Goal: Task Accomplishment & Management: Manage account settings

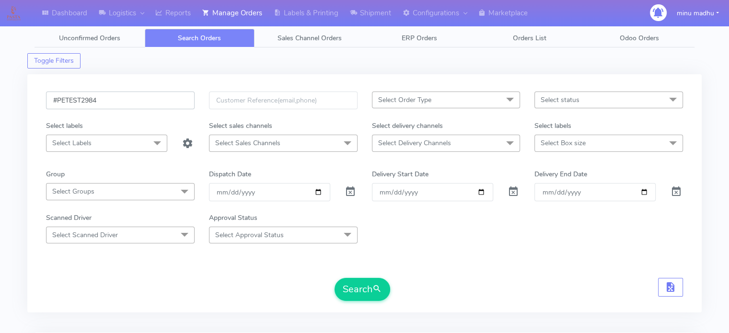
click at [104, 99] on input "#PETEST2984" at bounding box center [120, 101] width 149 height 18
click at [359, 282] on button "Search" at bounding box center [363, 289] width 56 height 23
click at [119, 98] on input "#PETEST2986" at bounding box center [120, 101] width 149 height 18
type input "#PETEST2987"
click at [348, 290] on button "Search" at bounding box center [363, 289] width 56 height 23
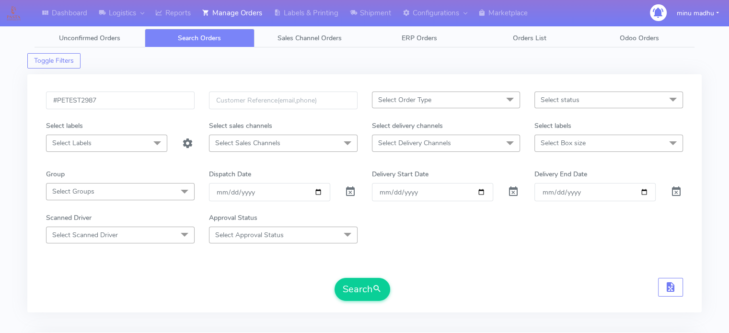
scroll to position [115, 0]
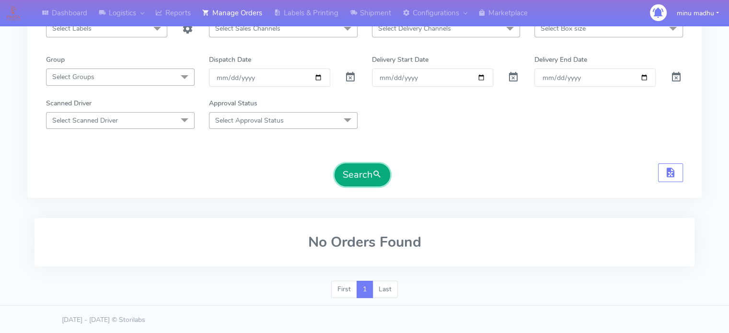
click at [357, 170] on button "Search" at bounding box center [363, 174] width 56 height 23
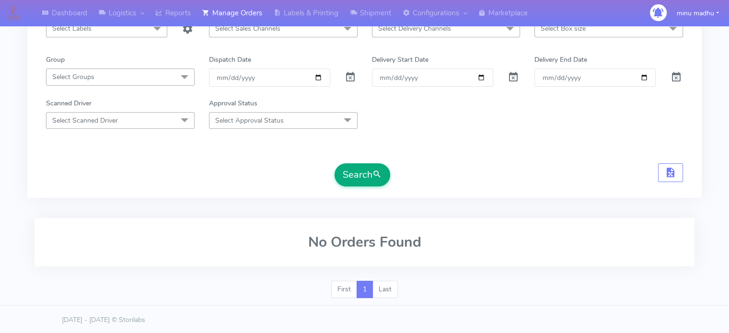
click at [357, 170] on button "Search" at bounding box center [363, 174] width 56 height 23
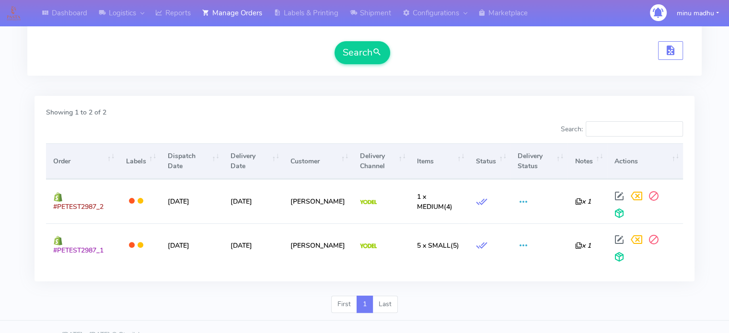
scroll to position [0, 0]
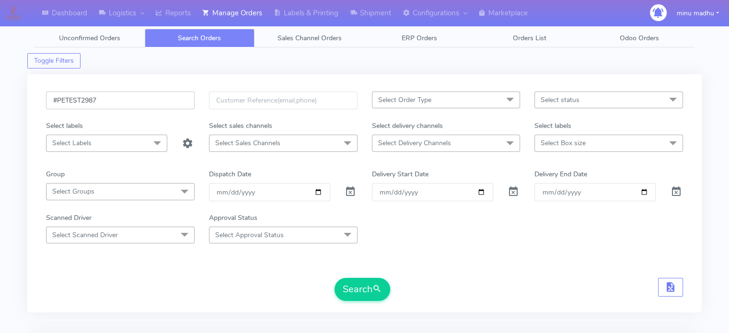
drag, startPoint x: 113, startPoint y: 98, endPoint x: 42, endPoint y: 109, distance: 72.2
click at [42, 109] on div "#PETEST2987" at bounding box center [120, 106] width 163 height 29
click at [315, 190] on input "date" at bounding box center [269, 192] width 121 height 18
type input "[DATE]"
click at [355, 287] on button "Search" at bounding box center [363, 289] width 56 height 23
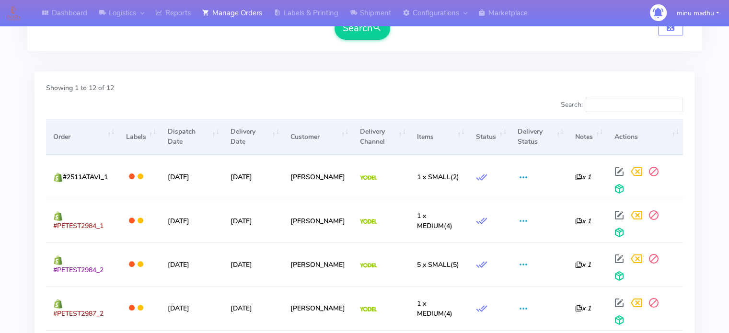
scroll to position [261, 0]
click at [481, 219] on span at bounding box center [482, 223] width 12 height 9
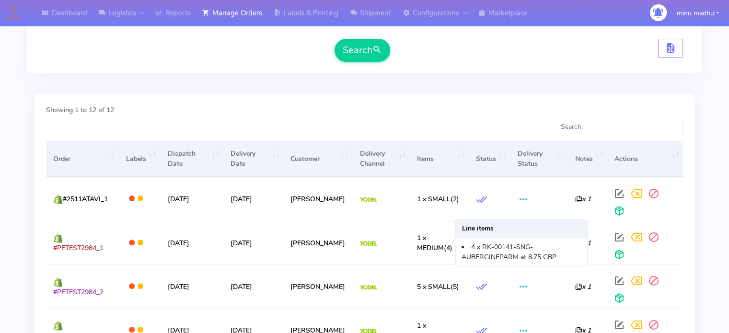
scroll to position [346, 0]
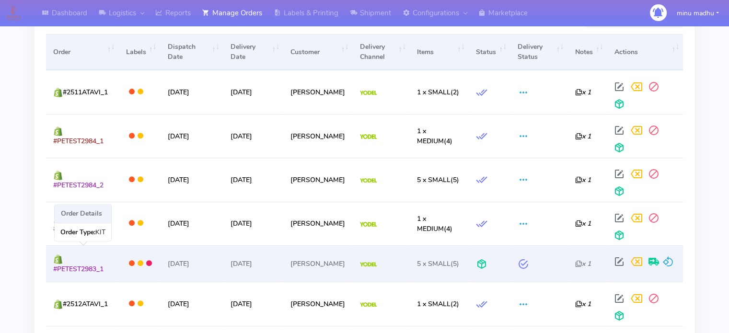
drag, startPoint x: 111, startPoint y: 270, endPoint x: 48, endPoint y: 278, distance: 63.2
click at [48, 278] on td "#PETEST2983_1" at bounding box center [82, 263] width 72 height 36
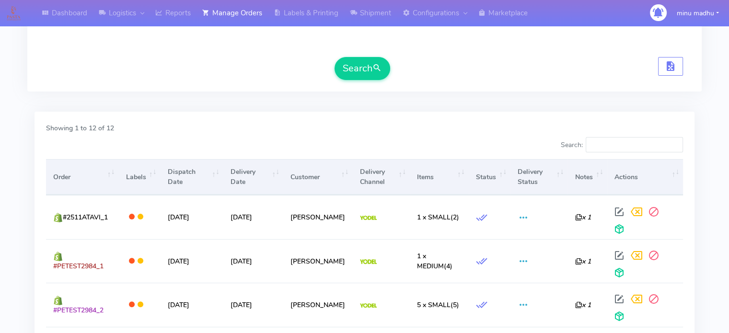
scroll to position [0, 0]
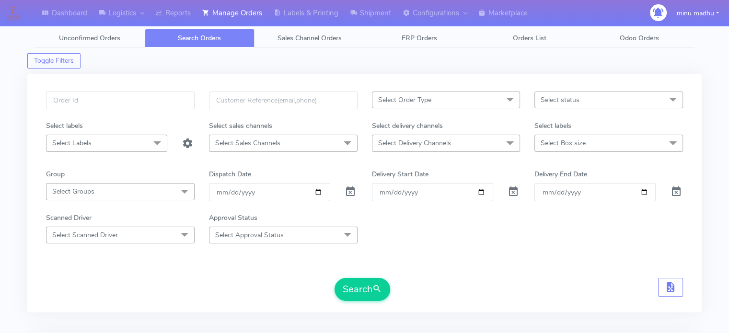
click at [556, 95] on span "Select status" at bounding box center [560, 99] width 39 height 9
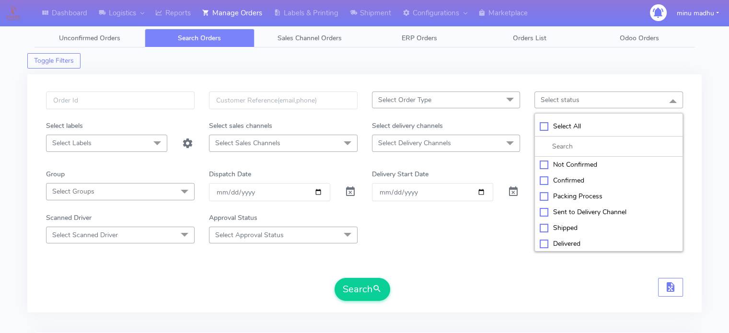
click at [543, 244] on div "Delivered" at bounding box center [609, 244] width 138 height 10
checkbox input "true"
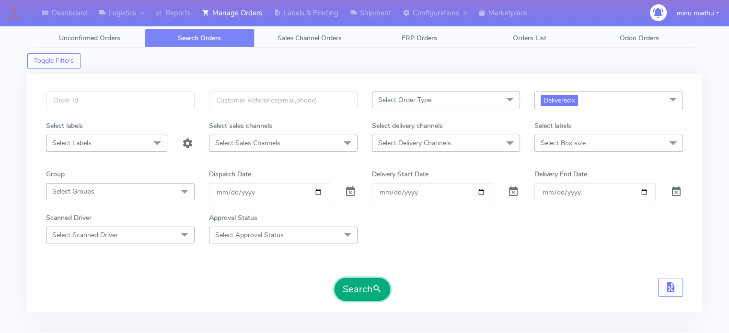
click at [353, 289] on button "Search" at bounding box center [363, 289] width 56 height 23
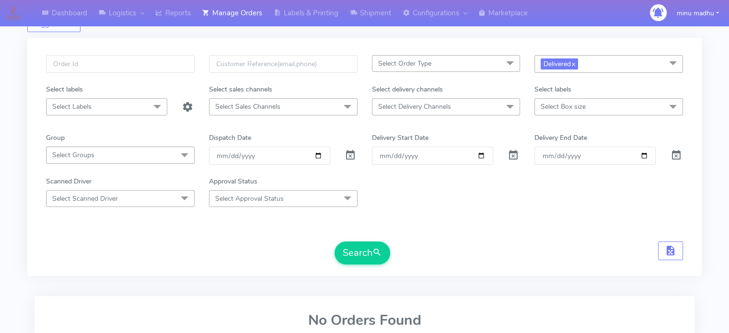
scroll to position [31, 0]
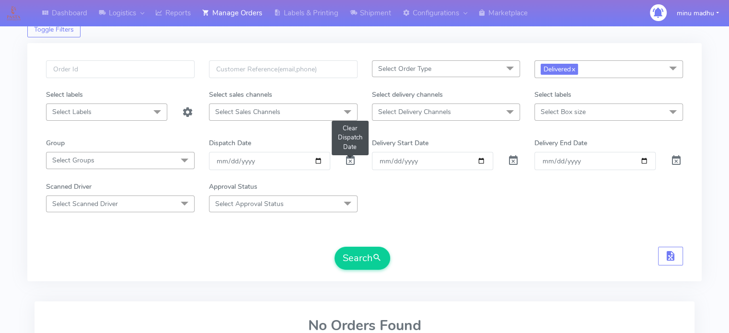
click at [347, 163] on span at bounding box center [351, 162] width 12 height 9
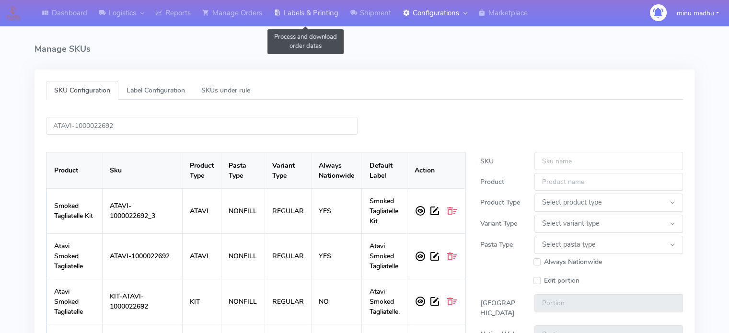
click at [303, 13] on link "Labels & Printing" at bounding box center [306, 13] width 76 height 26
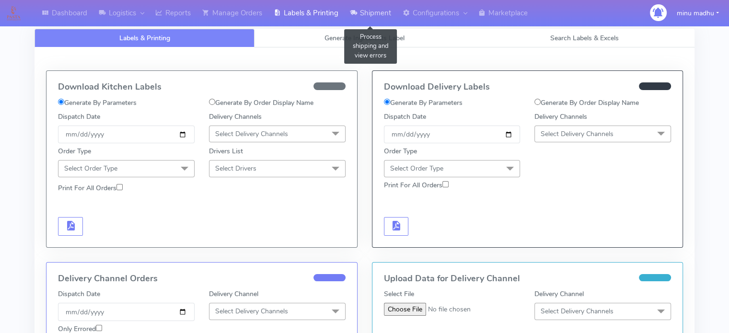
click at [373, 9] on link "Shipment" at bounding box center [370, 13] width 53 height 26
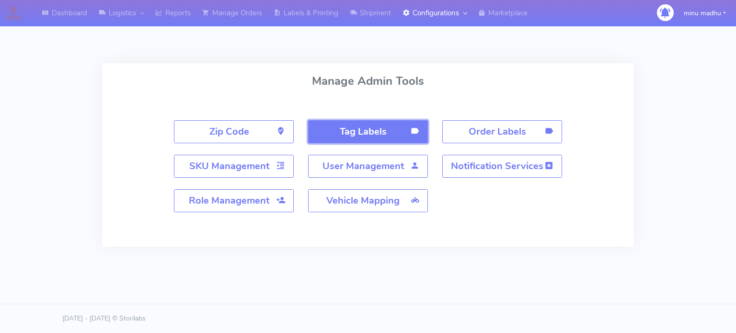
click at [365, 130] on strong "Tag Labels" at bounding box center [363, 131] width 47 height 13
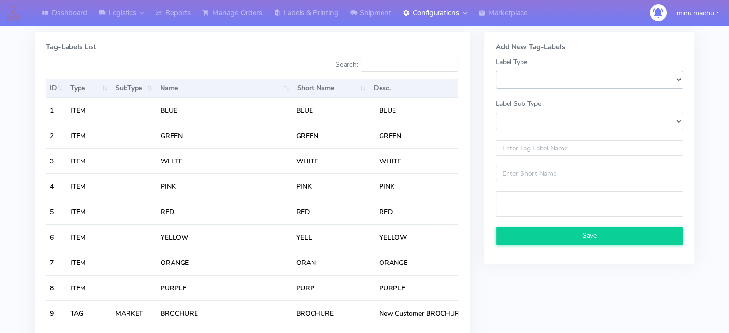
click at [524, 83] on select "SKU_LABEL ITEM ADD_ON ALERT TAG" at bounding box center [589, 80] width 187 height 18
select select "ALERT"
click at [496, 71] on select "SKU_LABEL ITEM ADD_ON ALERT TAG" at bounding box center [589, 80] width 187 height 18
select select
click at [531, 124] on select "Label Sub Type" at bounding box center [589, 122] width 187 height 18
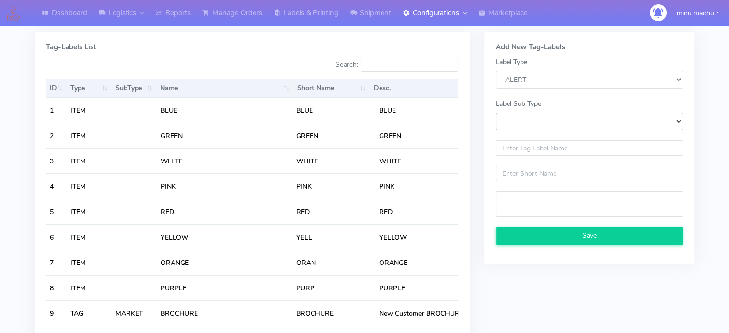
click at [675, 119] on select "Label Sub Type" at bounding box center [589, 122] width 187 height 18
click at [585, 122] on select "Label Sub Type" at bounding box center [589, 122] width 187 height 18
click at [520, 123] on select "Label Sub Type" at bounding box center [589, 122] width 187 height 18
click at [535, 122] on select "Label Sub Type" at bounding box center [589, 122] width 187 height 18
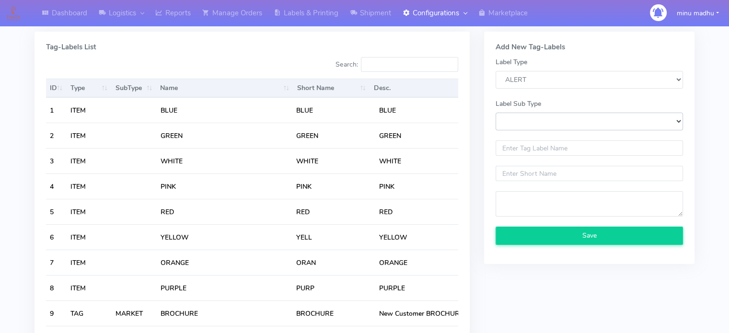
click at [541, 118] on select "Label Sub Type" at bounding box center [589, 122] width 187 height 18
click at [537, 149] on input "text" at bounding box center [589, 147] width 187 height 15
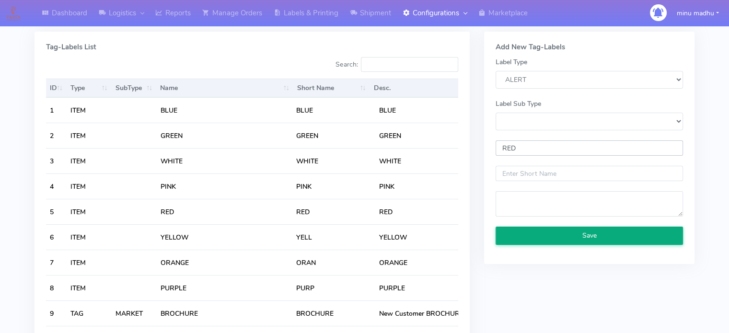
type input "RED"
click at [560, 234] on button "Save" at bounding box center [589, 236] width 187 height 18
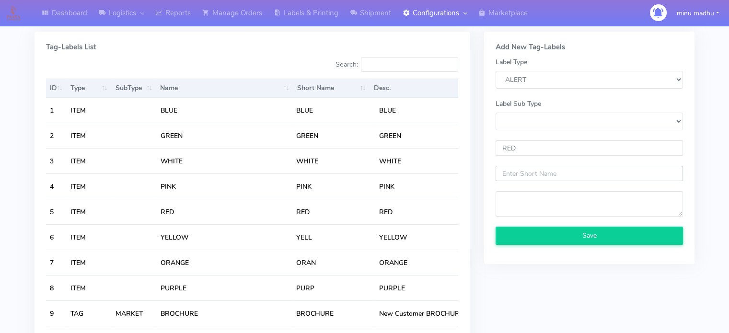
click at [541, 172] on input "text" at bounding box center [589, 173] width 187 height 15
type input "MM"
click at [549, 210] on textarea at bounding box center [589, 203] width 187 height 25
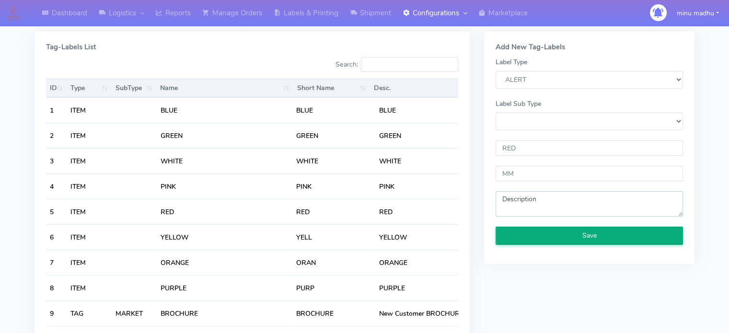
type textarea "Description"
click at [569, 237] on button "Save" at bounding box center [589, 236] width 187 height 18
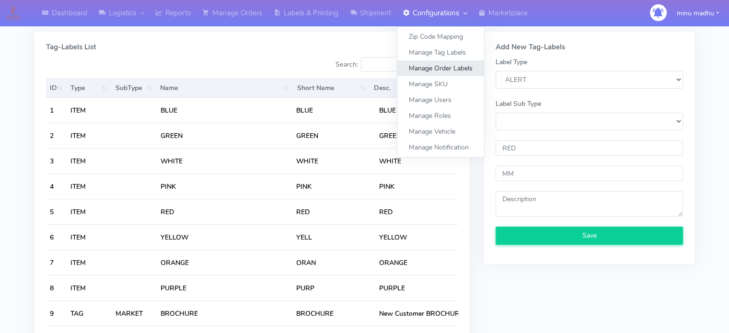
click at [440, 65] on link "Manage Order Labels" at bounding box center [440, 68] width 87 height 16
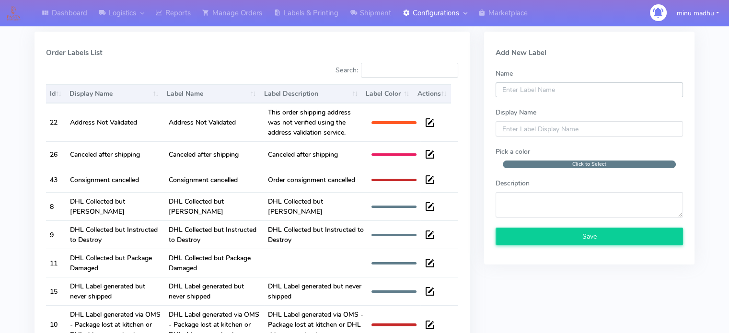
click at [526, 88] on input "Name" at bounding box center [589, 89] width 187 height 15
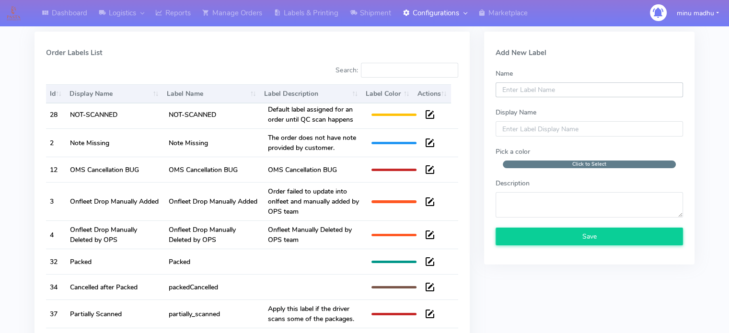
click at [525, 88] on input "Name" at bounding box center [589, 89] width 187 height 15
type input "order"
click at [535, 125] on input "Display Name" at bounding box center [589, 128] width 187 height 15
type input "order"
click at [554, 166] on span "Click to Select" at bounding box center [589, 165] width 173 height 8
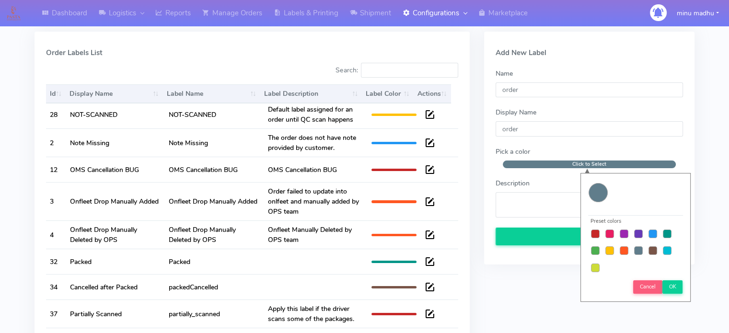
click at [593, 269] on div at bounding box center [595, 268] width 9 height 9
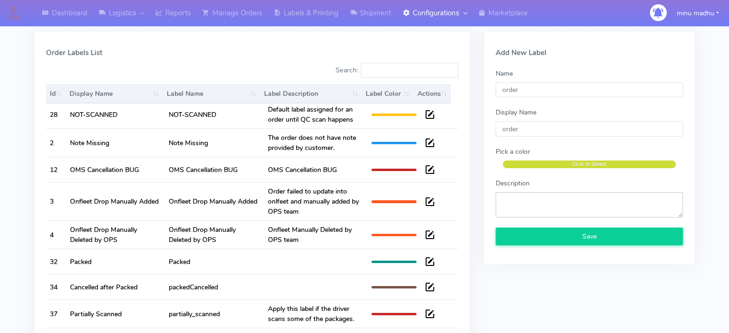
click at [552, 206] on textarea "Description" at bounding box center [589, 204] width 187 height 25
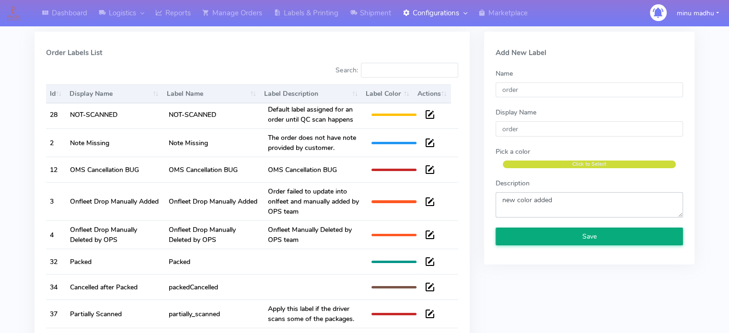
type textarea "new color added"
click at [553, 235] on button "Save" at bounding box center [589, 237] width 187 height 18
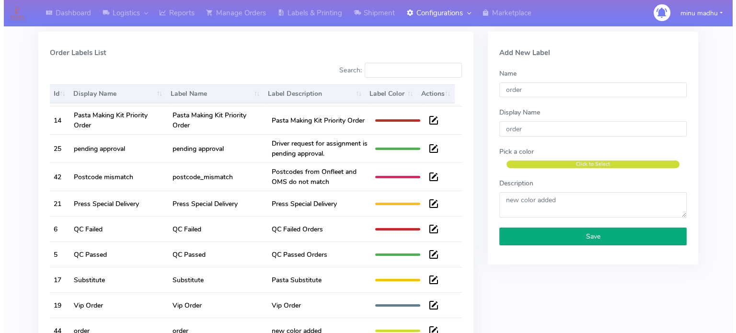
scroll to position [80, 0]
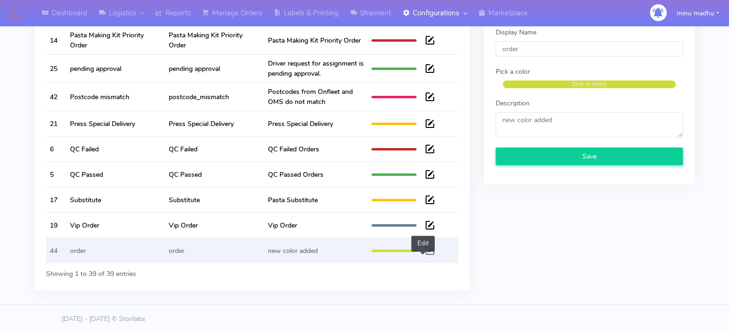
click at [424, 254] on span at bounding box center [430, 252] width 12 height 9
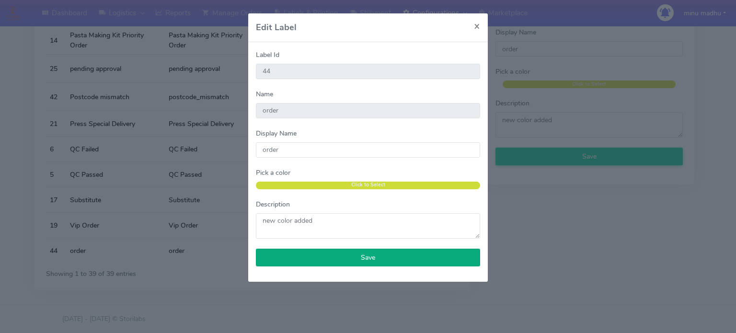
click at [363, 257] on button "Save" at bounding box center [368, 258] width 224 height 18
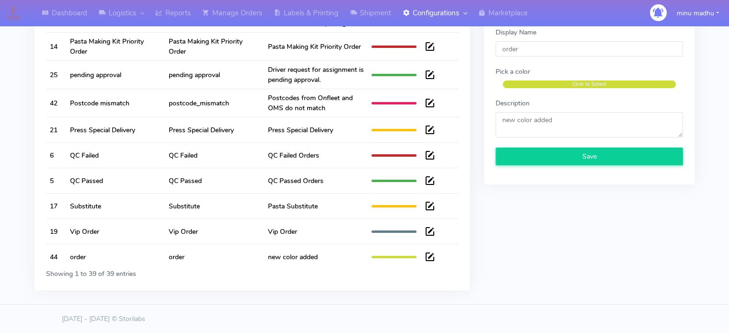
scroll to position [865, 0]
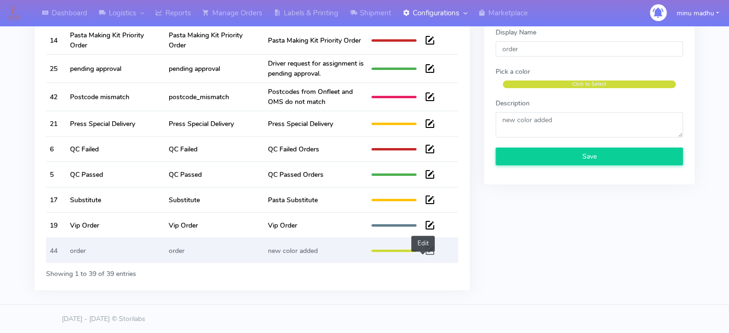
click at [424, 249] on span at bounding box center [430, 252] width 12 height 9
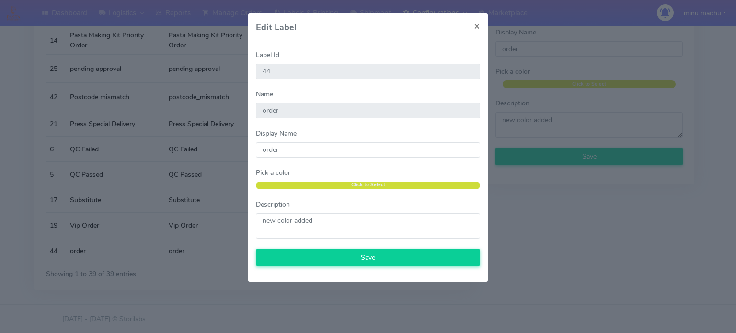
click at [601, 314] on modal-container "Edit Label × Label Id 44 Name order Display Name order Pick a color Click to Se…" at bounding box center [368, 166] width 736 height 333
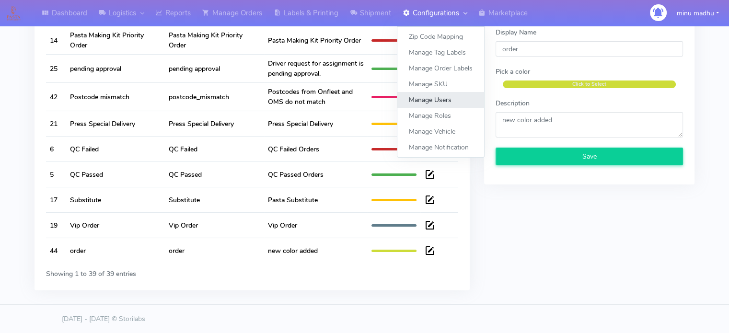
click at [437, 99] on link "Manage Users" at bounding box center [440, 100] width 87 height 16
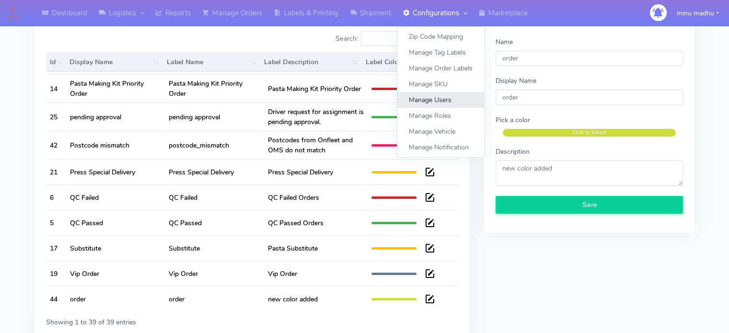
select select "A"
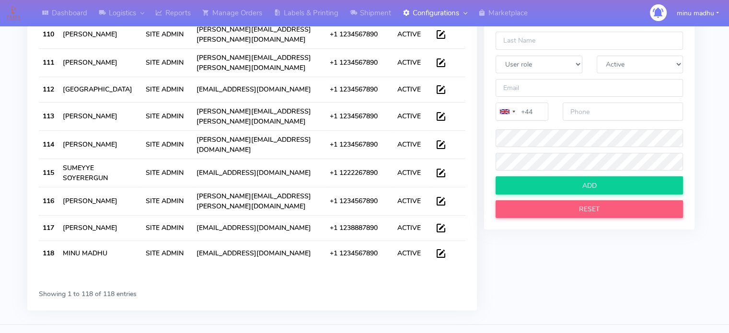
scroll to position [16, 0]
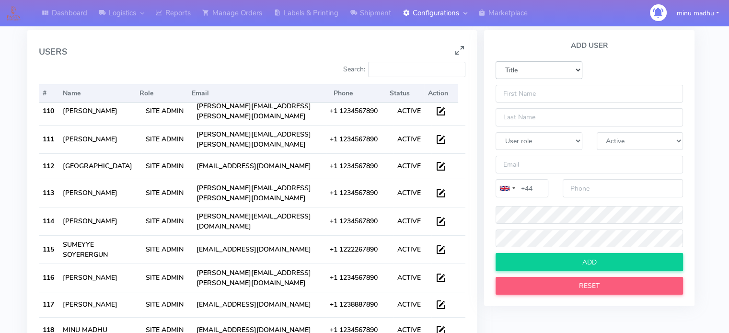
click at [553, 65] on select "Title Mr Ms [PERSON_NAME] Mrs [PERSON_NAME]" at bounding box center [539, 70] width 87 height 18
select select "Ms"
click at [496, 61] on select "Title Mr Ms [PERSON_NAME] Mrs [PERSON_NAME]" at bounding box center [539, 70] width 87 height 18
click at [536, 92] on input "text" at bounding box center [589, 94] width 187 height 18
type input "M"
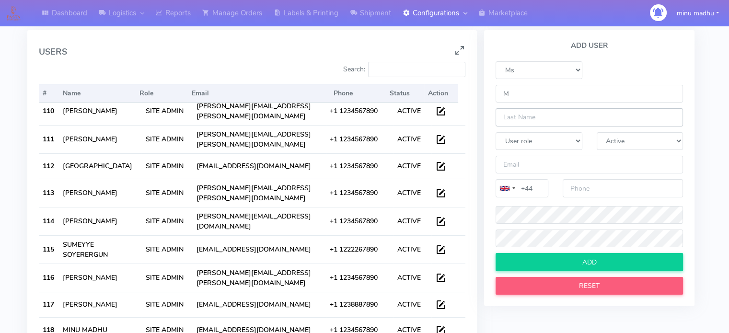
click at [527, 117] on input "text" at bounding box center [589, 117] width 187 height 18
type input "P"
click at [542, 141] on select "User role Site Admin Quality Controller Super User User Management Driver Label…" at bounding box center [539, 141] width 87 height 18
select select "SA"
click at [496, 132] on select "User role Site Admin Quality Controller Super User User Management Driver Label…" at bounding box center [539, 141] width 87 height 18
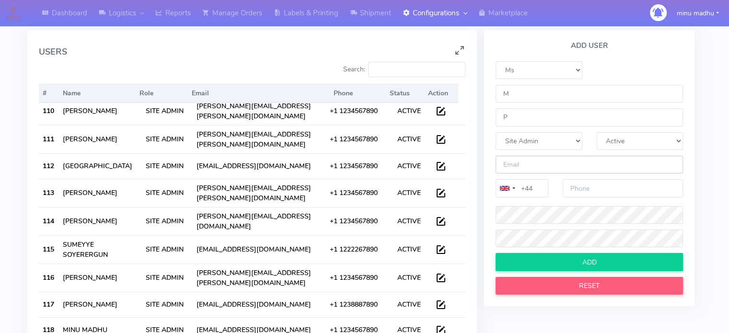
click at [531, 165] on input "email" at bounding box center [589, 165] width 187 height 18
type input "[EMAIL_ADDRESS][DOMAIN_NAME]"
click at [580, 187] on input "number" at bounding box center [623, 188] width 120 height 18
type input "090909099"
click at [570, 316] on div "ADD USER Title Mr Ms [PERSON_NAME] Mrs Miss M P User role Site Admin Quality Co…" at bounding box center [589, 216] width 225 height 372
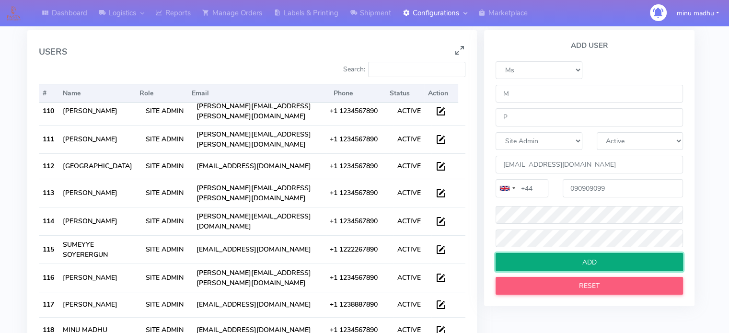
click at [581, 261] on input "ADD" at bounding box center [589, 262] width 187 height 18
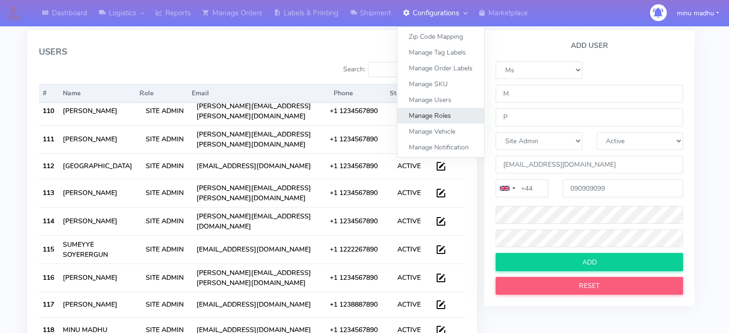
click at [435, 114] on link "Manage Roles" at bounding box center [440, 116] width 87 height 16
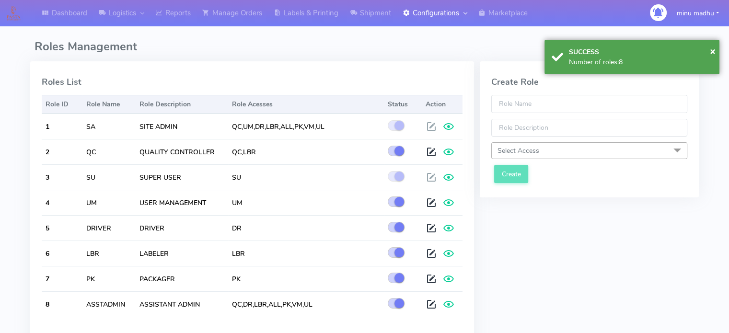
click at [582, 272] on div "Create Role Select Access Select All Quality control User Management Driver Lab…" at bounding box center [589, 218] width 225 height 320
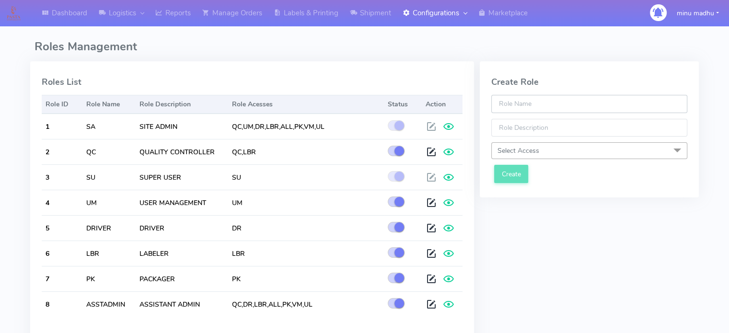
click at [526, 105] on input "text" at bounding box center [589, 104] width 196 height 18
type input "Tester"
click at [532, 126] on input "text" at bounding box center [589, 128] width 196 height 18
type input "testing"
click at [543, 156] on span "Select Access" at bounding box center [589, 150] width 196 height 17
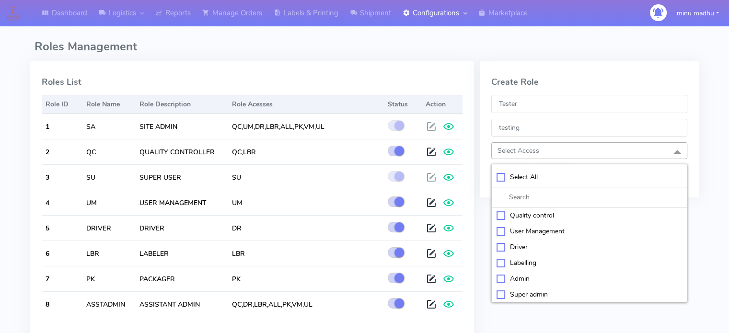
click at [498, 216] on div "Quality control" at bounding box center [590, 215] width 186 height 10
checkbox input "true"
click at [546, 314] on div "Create Role Tester testing Quality control x Select All Quality control User Ma…" at bounding box center [589, 218] width 225 height 320
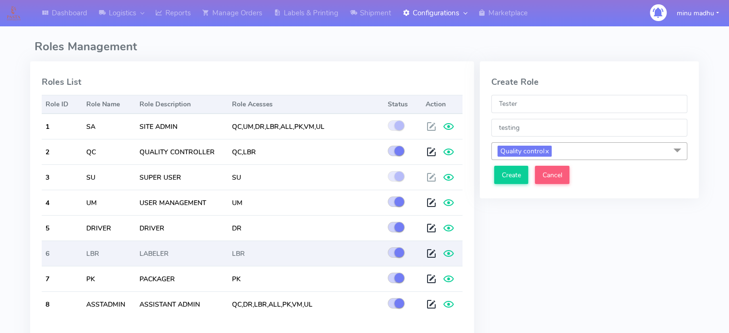
scroll to position [40, 0]
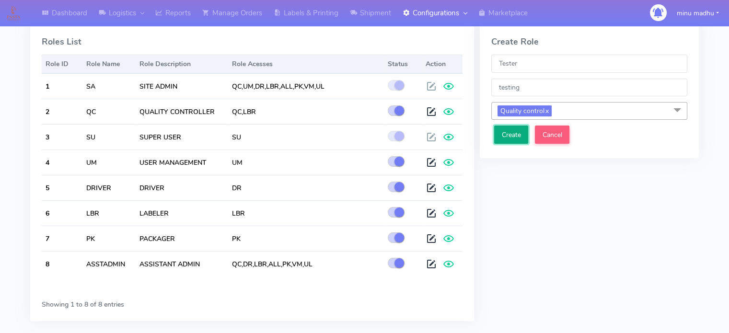
click at [505, 136] on button "Create" at bounding box center [511, 135] width 34 height 18
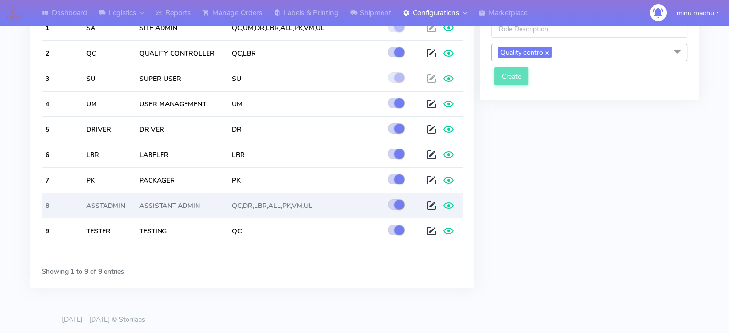
scroll to position [40, 0]
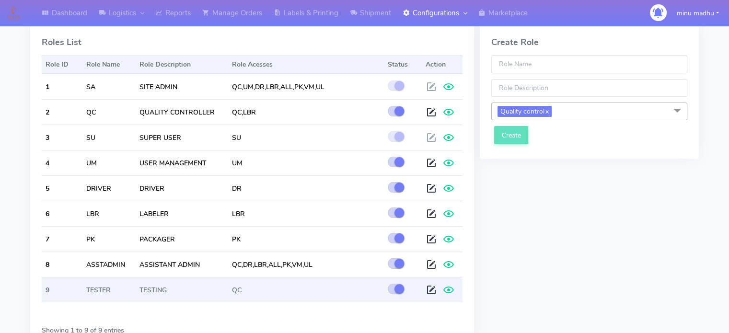
click at [392, 287] on button "button" at bounding box center [396, 289] width 17 height 11
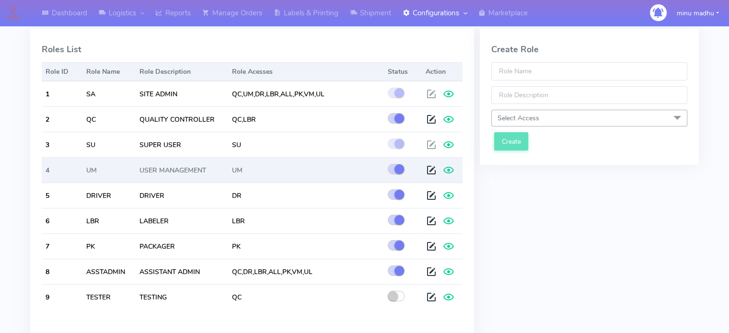
scroll to position [33, 0]
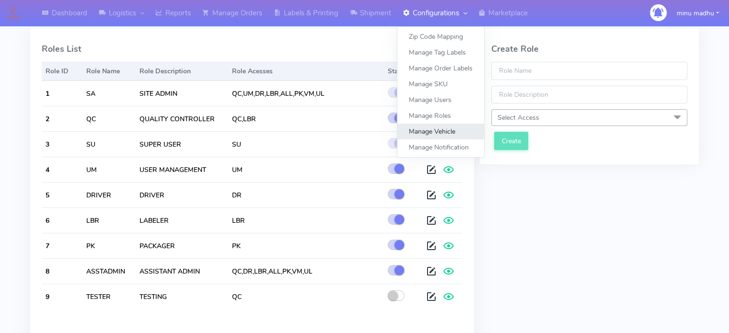
click at [440, 136] on link "Manage Vehicle" at bounding box center [440, 132] width 87 height 16
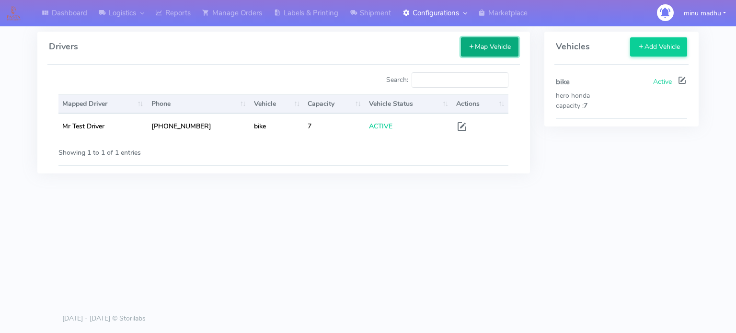
click at [491, 46] on button "Map Vehicle" at bounding box center [490, 46] width 58 height 19
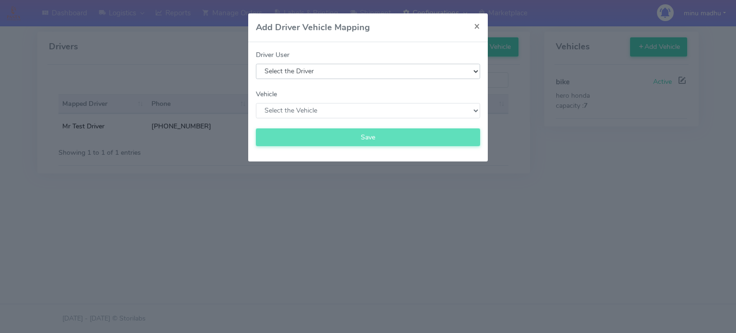
click at [446, 72] on select "Select the Driver [PERSON_NAME] Abdullah [PERSON_NAME] [PERSON_NAME] Canargo [P…" at bounding box center [368, 71] width 224 height 15
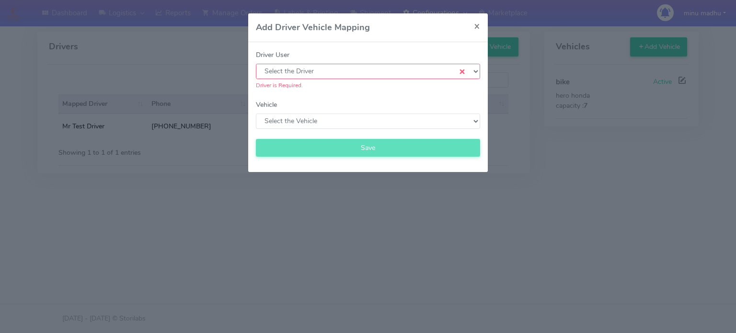
click at [555, 232] on modal-container "Add Driver Vehicle Mapping × Driver User Select the Driver [PERSON_NAME] Abdull…" at bounding box center [368, 166] width 736 height 333
click at [448, 118] on select "Select the Vehicle Unassign the Vehicle bike" at bounding box center [368, 121] width 224 height 15
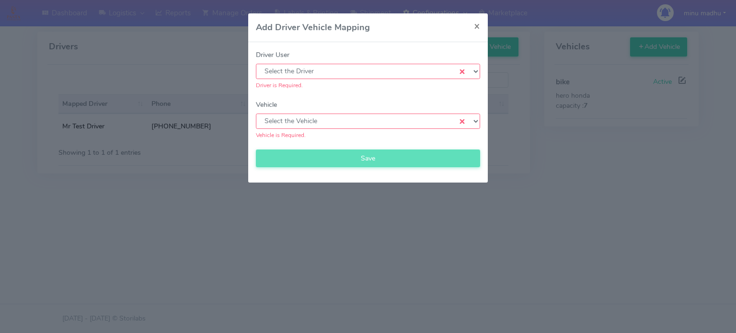
click at [618, 235] on modal-container "Add Driver Vehicle Mapping × Driver User Select the Driver [PERSON_NAME] Abdull…" at bounding box center [368, 166] width 736 height 333
click at [660, 154] on modal-container "Add Driver Vehicle Mapping × Driver User Select the Driver [PERSON_NAME] Abdull…" at bounding box center [368, 166] width 736 height 333
click at [481, 26] on button "×" at bounding box center [478, 25] width 22 height 25
select select
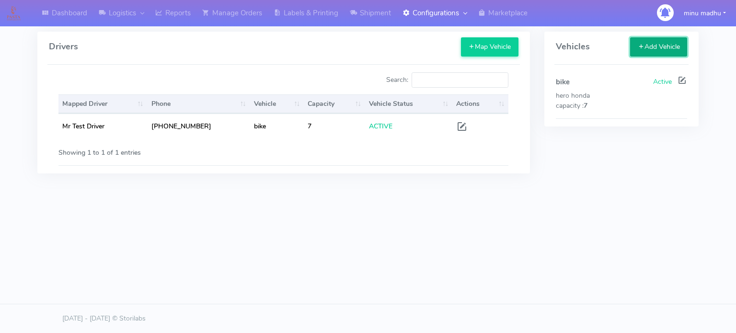
click at [653, 42] on button "Add Vehicle" at bounding box center [658, 46] width 57 height 19
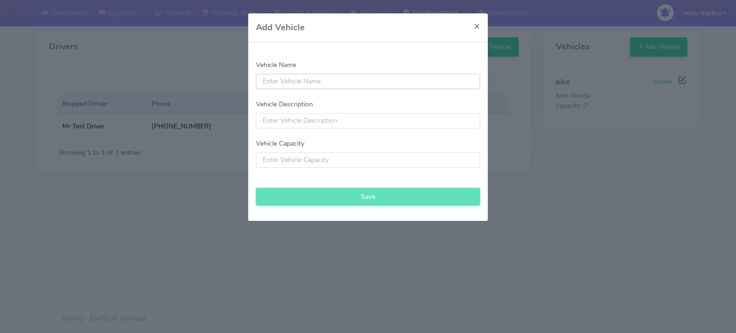
click at [469, 81] on input "Vehicle Name" at bounding box center [368, 81] width 224 height 15
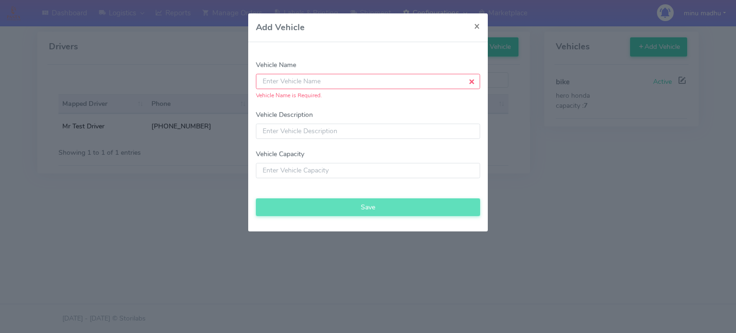
click at [584, 230] on modal-container "Add Vehicle × Vehicle Name Vehicle Name is Required. Vehicle Description Vehicl…" at bounding box center [368, 166] width 736 height 333
click at [480, 24] on span "×" at bounding box center [477, 25] width 6 height 13
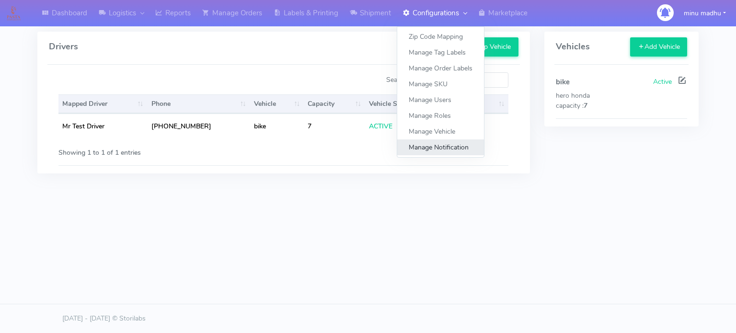
click at [443, 149] on link "Manage Notification" at bounding box center [440, 148] width 87 height 16
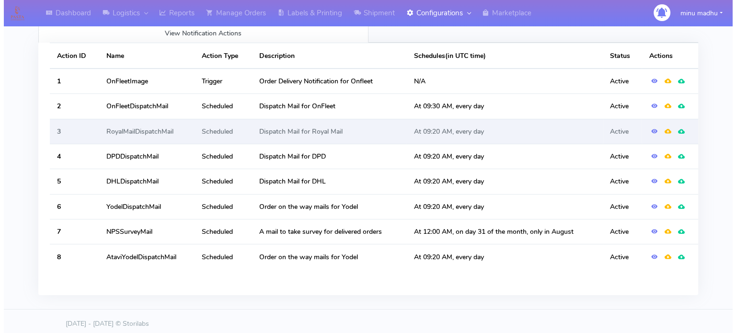
scroll to position [86, 0]
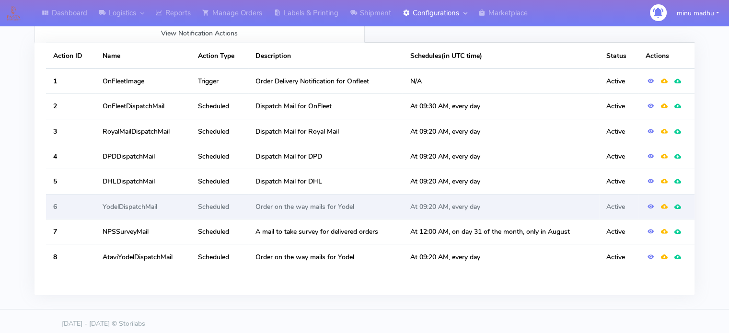
click at [138, 212] on td "YodelDispatchMail" at bounding box center [142, 206] width 95 height 25
click at [651, 207] on span at bounding box center [651, 206] width 7 height 9
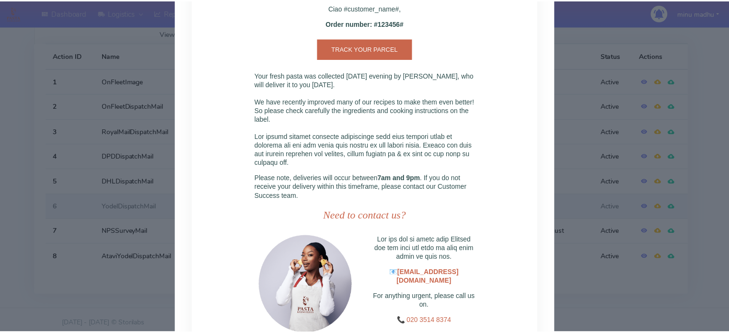
scroll to position [405, 0]
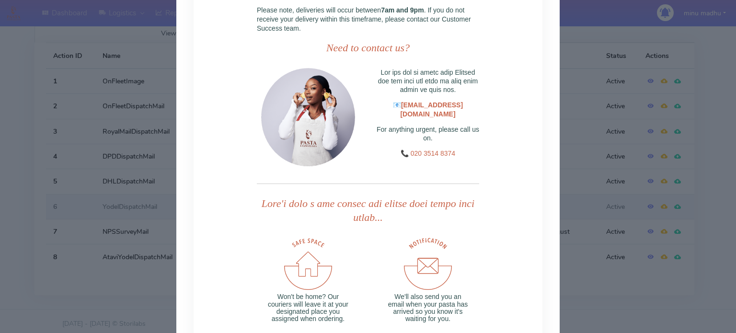
click at [614, 305] on modal-container "× YodelDispatchMail Email Template Subject : Your order is on its way Created :…" at bounding box center [368, 166] width 736 height 333
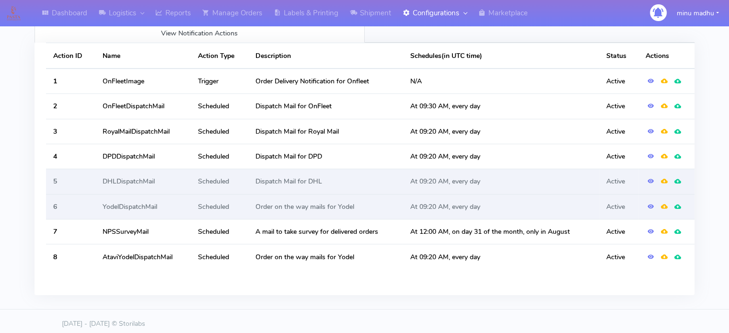
scroll to position [0, 0]
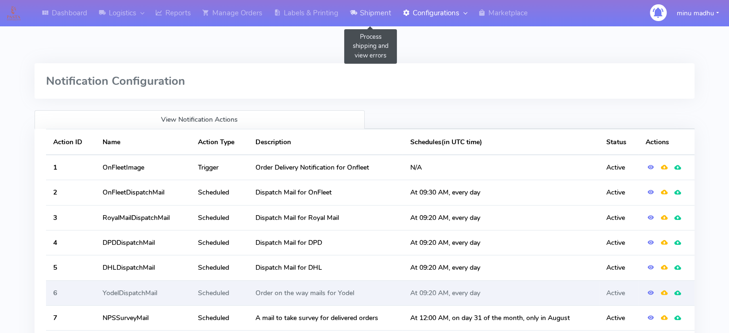
click at [375, 15] on link "Shipment" at bounding box center [370, 13] width 53 height 26
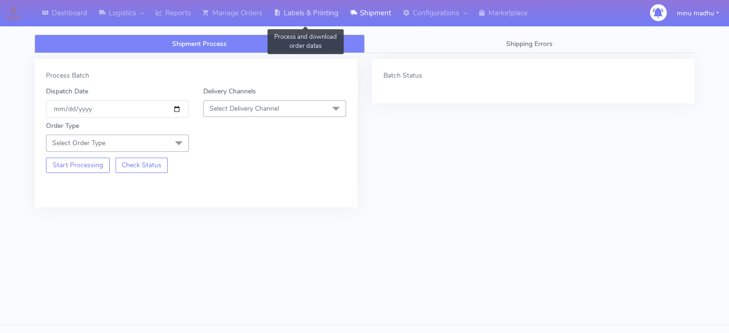
click at [313, 19] on link "Labels & Printing" at bounding box center [306, 13] width 76 height 26
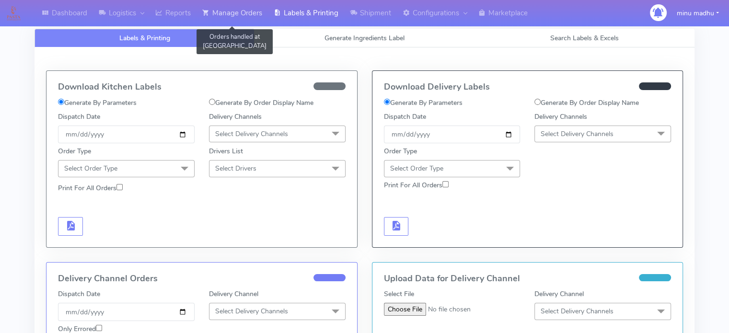
click at [236, 21] on link "Manage Orders" at bounding box center [232, 13] width 71 height 26
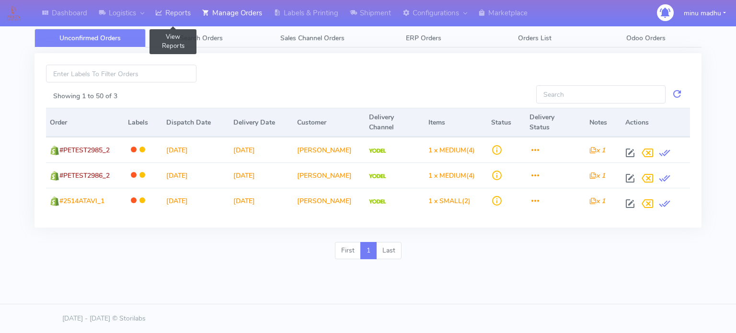
click at [172, 11] on link "Reports" at bounding box center [173, 13] width 47 height 26
